Goal: Information Seeking & Learning: Learn about a topic

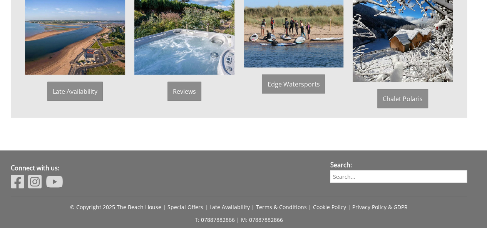
scroll to position [699, 0]
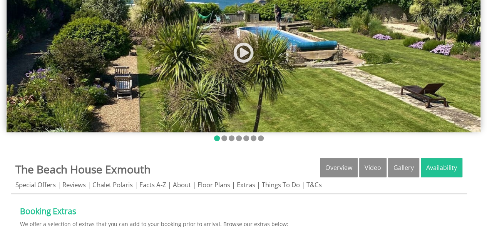
scroll to position [154, 0]
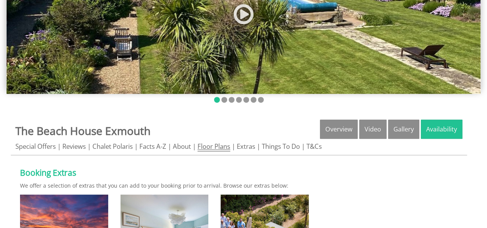
click at [210, 147] on link "Floor Plans" at bounding box center [213, 147] width 33 height 10
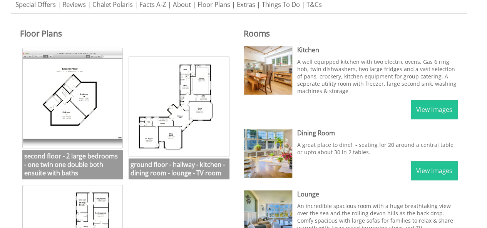
scroll to position [308, 0]
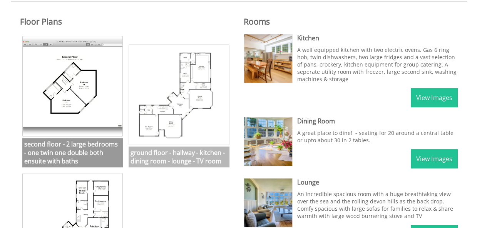
click at [182, 94] on img at bounding box center [179, 94] width 101 height 101
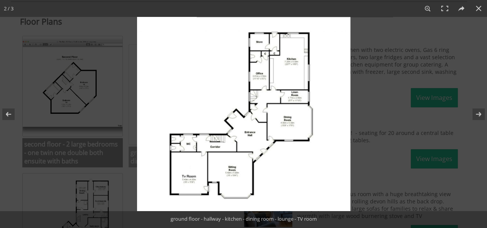
click at [182, 94] on img at bounding box center [243, 114] width 213 height 194
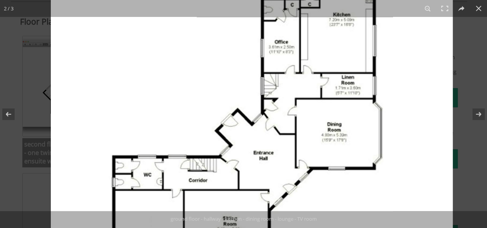
drag, startPoint x: 223, startPoint y: 39, endPoint x: 242, endPoint y: 48, distance: 20.3
click at [242, 48] on img at bounding box center [252, 118] width 402 height 366
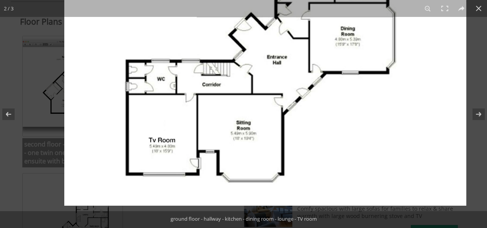
drag, startPoint x: 203, startPoint y: 149, endPoint x: 266, endPoint y: 32, distance: 132.6
click at [266, 32] on img at bounding box center [265, 23] width 402 height 366
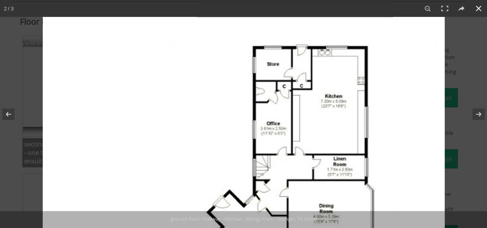
click at [476, 6] on button at bounding box center [478, 8] width 17 height 17
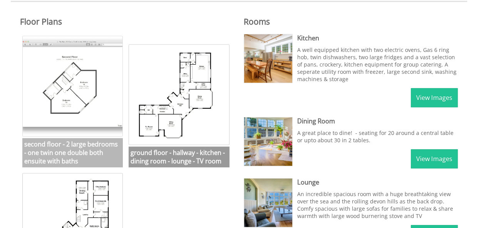
click at [74, 94] on img at bounding box center [72, 86] width 101 height 101
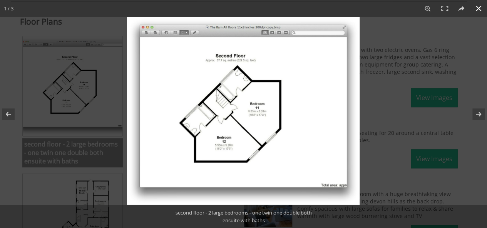
click at [478, 7] on button at bounding box center [478, 8] width 17 height 17
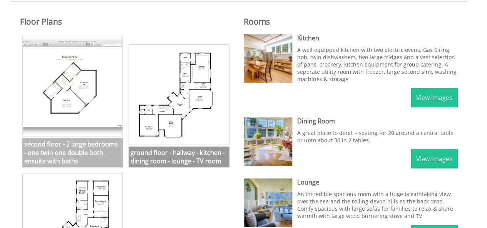
scroll to position [346, 0]
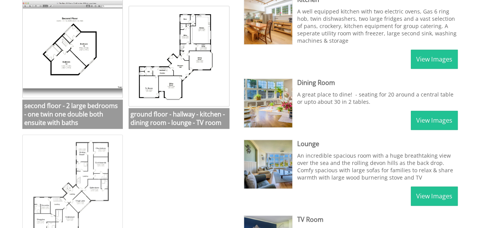
click at [86, 182] on img at bounding box center [72, 185] width 101 height 101
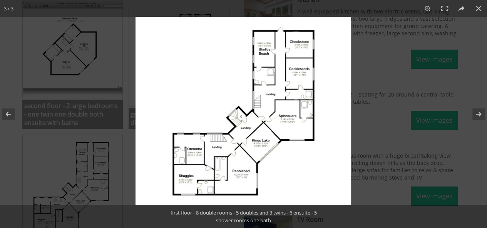
click at [210, 104] on img at bounding box center [243, 111] width 216 height 188
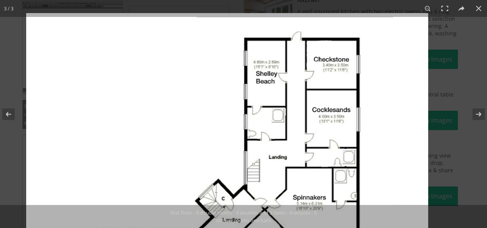
drag, startPoint x: 238, startPoint y: 40, endPoint x: 189, endPoint y: 120, distance: 94.3
click at [189, 120] on img at bounding box center [227, 188] width 402 height 351
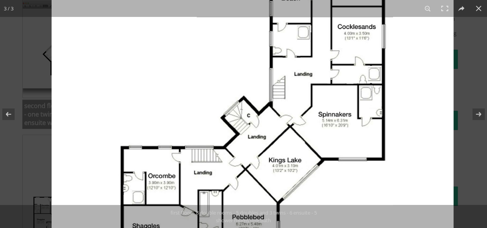
drag, startPoint x: 200, startPoint y: 128, endPoint x: 235, endPoint y: 33, distance: 101.7
click at [235, 33] on img at bounding box center [253, 105] width 402 height 351
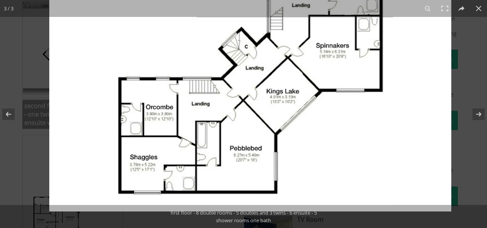
drag, startPoint x: 162, startPoint y: 127, endPoint x: 180, endPoint y: 52, distance: 77.1
click at [180, 52] on img at bounding box center [250, 36] width 402 height 351
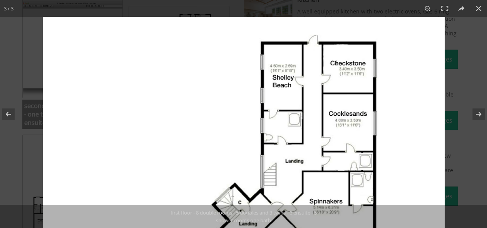
click at [283, 85] on img at bounding box center [244, 192] width 402 height 351
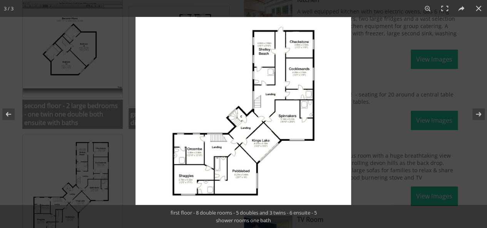
click at [267, 58] on img at bounding box center [243, 111] width 216 height 188
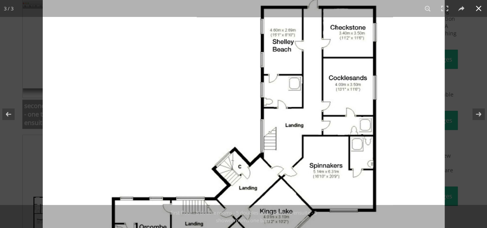
click at [478, 9] on button at bounding box center [478, 8] width 17 height 17
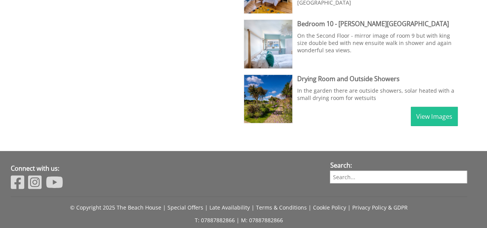
scroll to position [1140, 0]
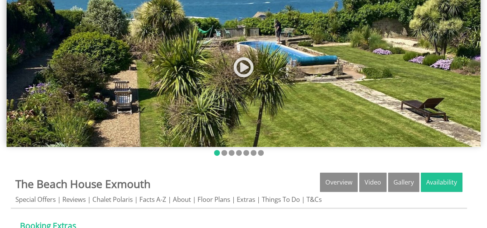
scroll to position [104, 0]
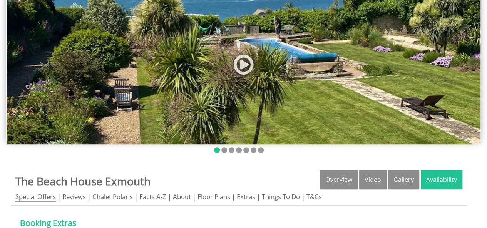
click at [28, 195] on link "Special Offers" at bounding box center [35, 197] width 40 height 10
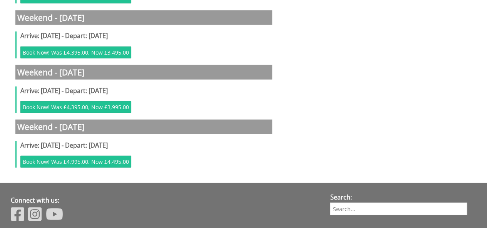
scroll to position [1078, 0]
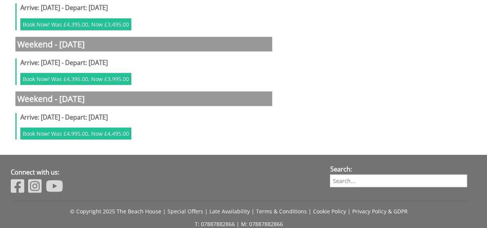
scroll to position [104, 0]
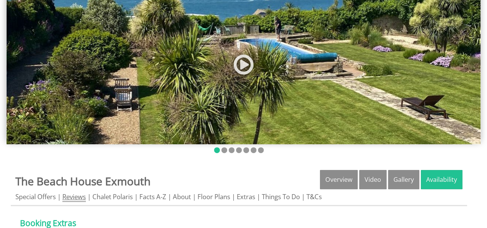
click at [76, 194] on link "Reviews" at bounding box center [73, 197] width 23 height 10
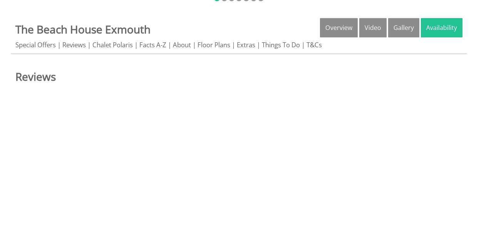
scroll to position [346, 0]
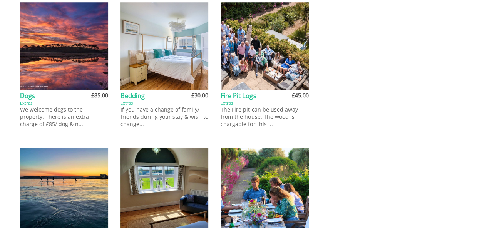
scroll to position [104, 0]
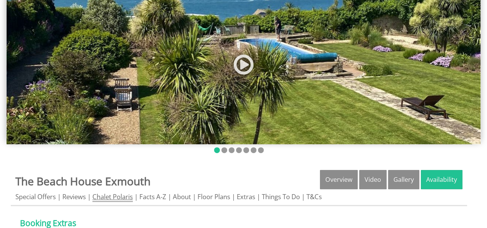
click at [104, 195] on link "Chalet Polaris" at bounding box center [112, 197] width 40 height 10
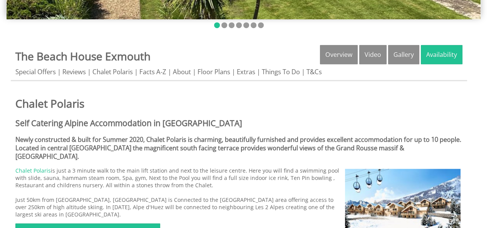
scroll to position [269, 0]
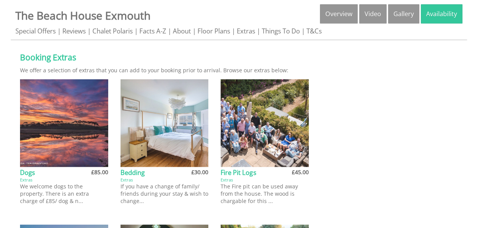
scroll to position [104, 0]
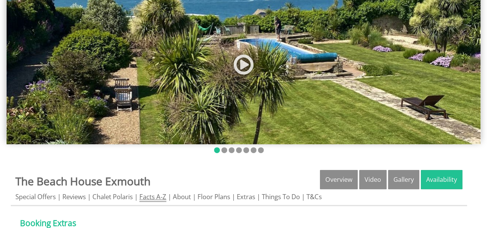
click at [159, 200] on link "Facts A-Z" at bounding box center [152, 197] width 27 height 10
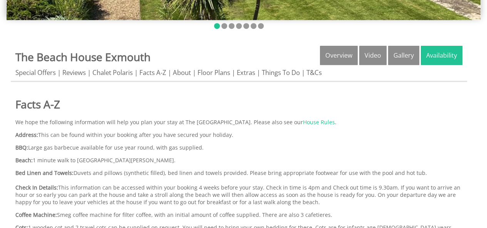
scroll to position [246, 0]
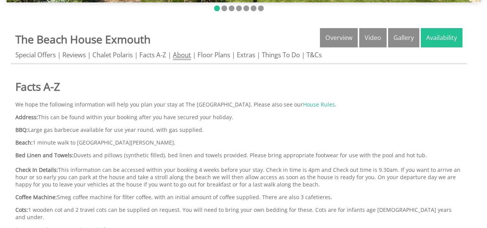
click at [189, 56] on link "About" at bounding box center [182, 55] width 18 height 10
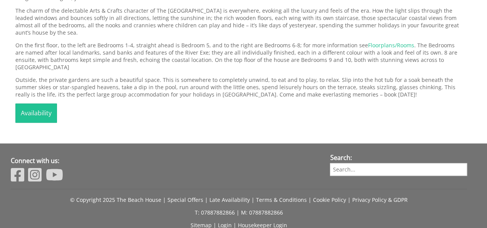
scroll to position [456, 0]
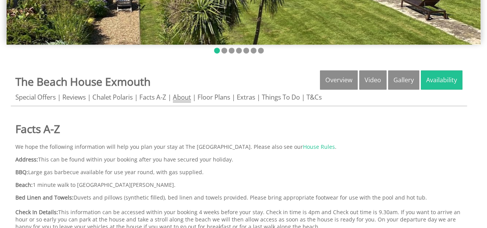
scroll to position [169, 0]
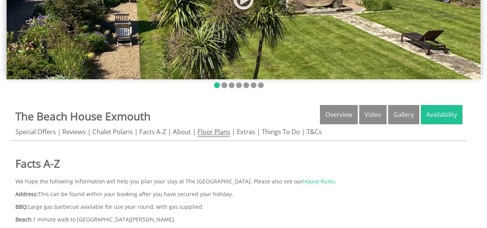
click at [216, 130] on link "Floor Plans" at bounding box center [213, 132] width 33 height 10
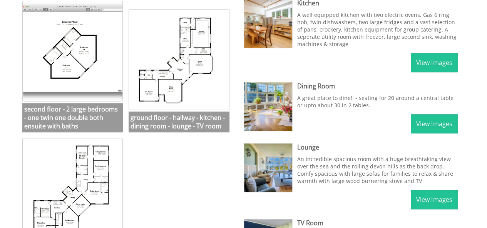
scroll to position [308, 0]
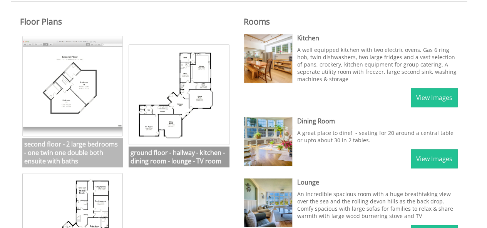
click at [65, 85] on img at bounding box center [72, 86] width 101 height 101
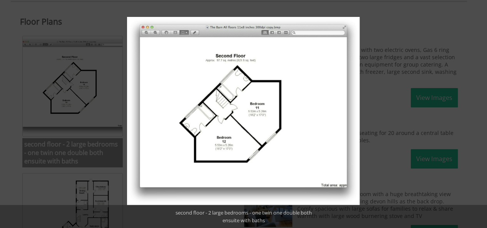
click at [375, 93] on div at bounding box center [370, 131] width 487 height 228
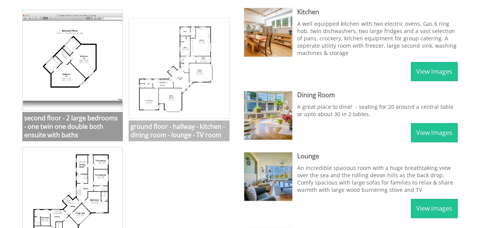
scroll to position [346, 0]
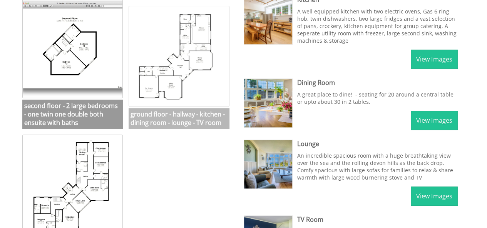
click at [175, 67] on img at bounding box center [179, 56] width 101 height 101
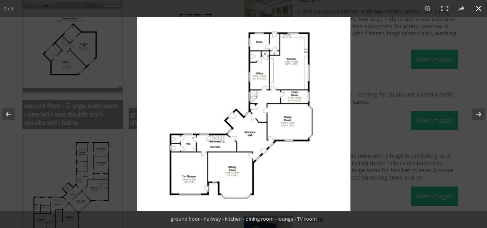
click at [480, 10] on button at bounding box center [478, 8] width 17 height 17
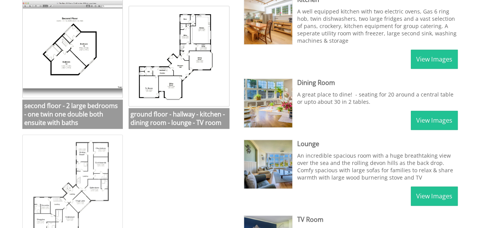
click at [85, 170] on img at bounding box center [72, 185] width 101 height 101
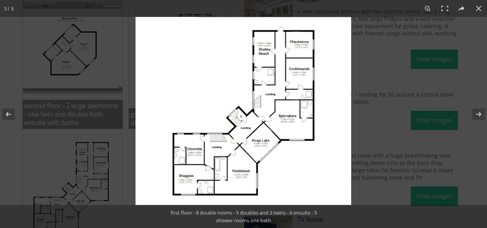
click at [230, 87] on img at bounding box center [243, 111] width 216 height 188
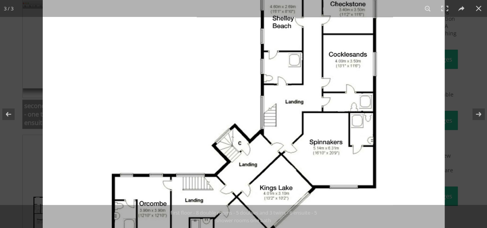
drag, startPoint x: 201, startPoint y: 79, endPoint x: 157, endPoint y: 120, distance: 59.6
click at [151, 132] on img at bounding box center [244, 133] width 402 height 351
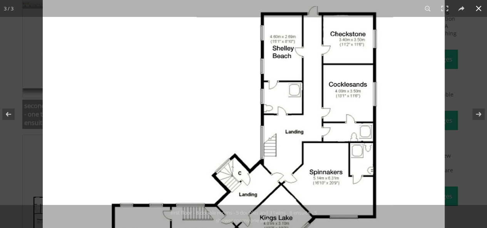
click at [478, 9] on button at bounding box center [478, 8] width 17 height 17
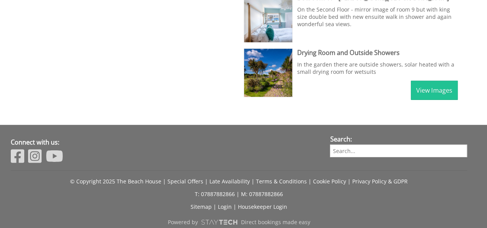
scroll to position [1178, 0]
